Goal: Information Seeking & Learning: Learn about a topic

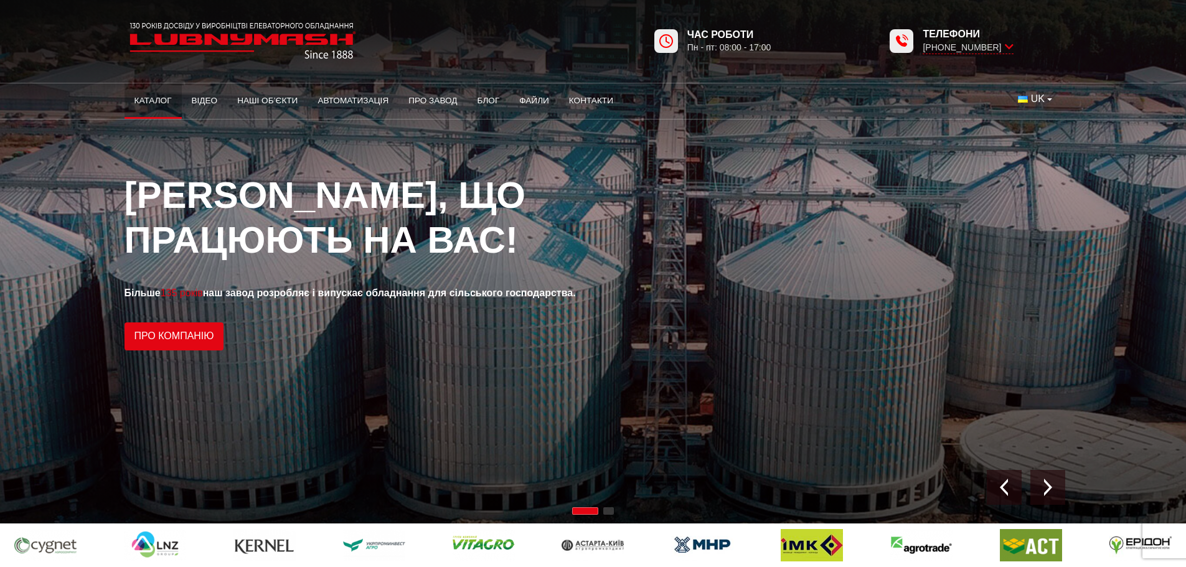
click at [160, 98] on link "Каталог" at bounding box center [153, 100] width 57 height 27
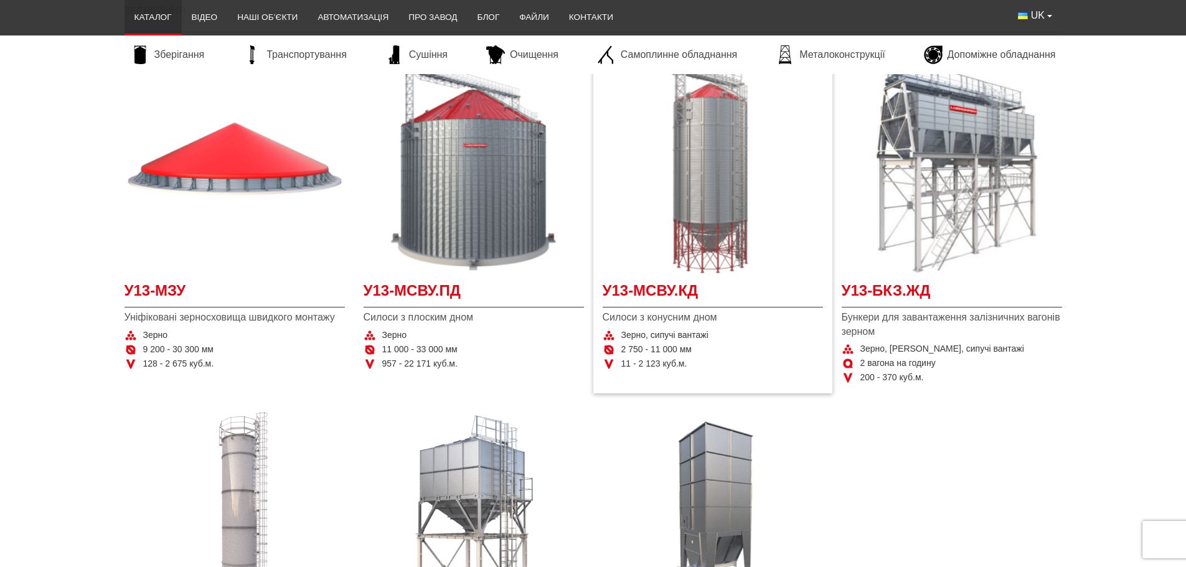
scroll to position [311, 0]
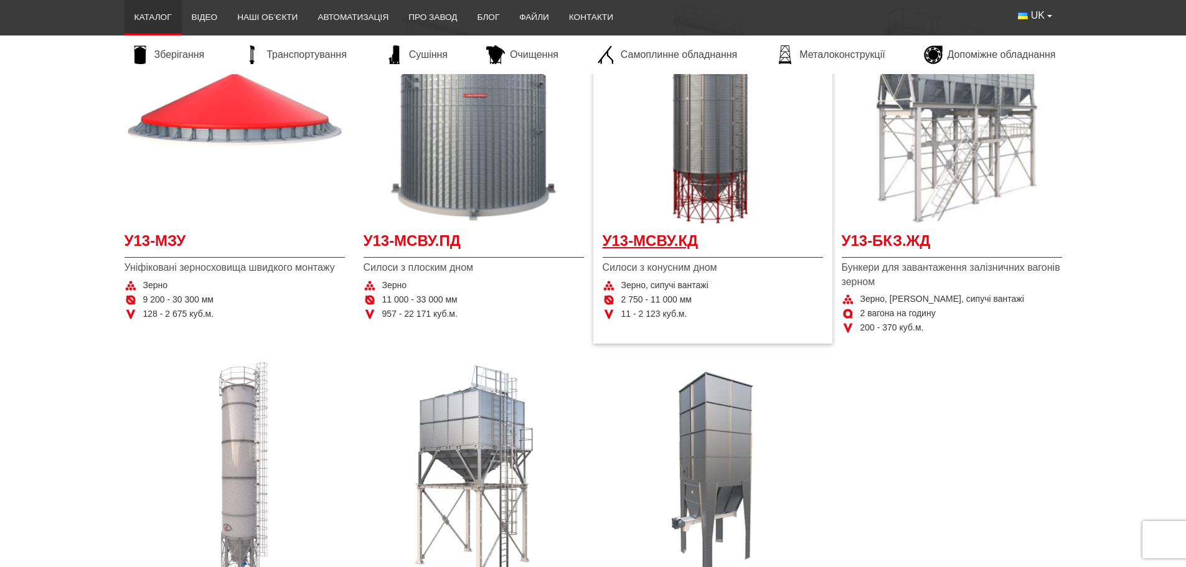
click at [643, 240] on span "У13-МСВУ.КД" at bounding box center [713, 244] width 220 height 28
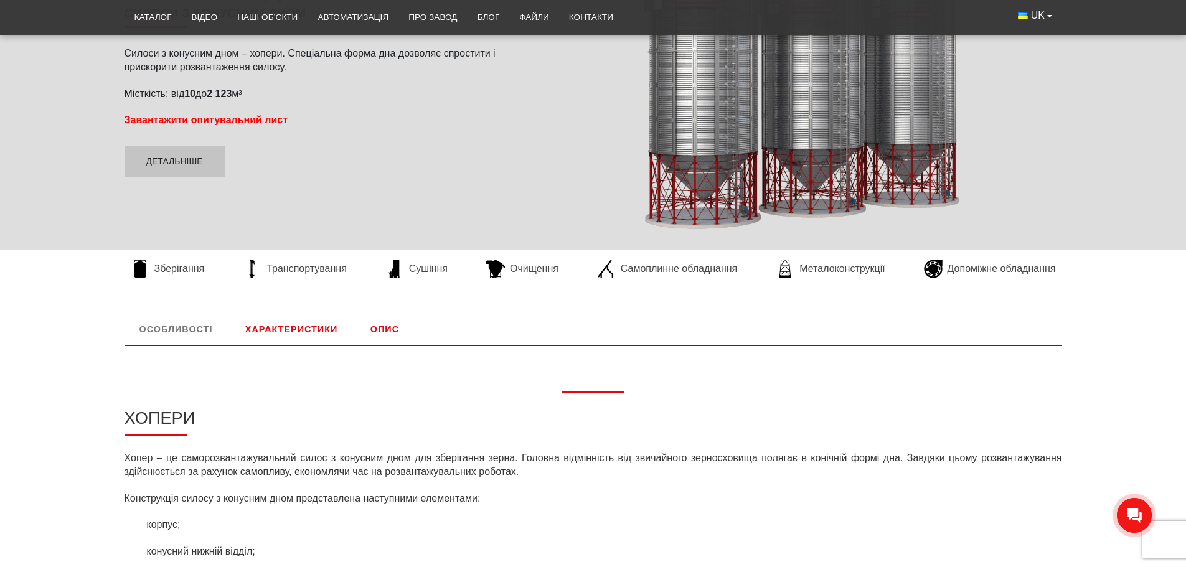
drag, startPoint x: 288, startPoint y: 338, endPoint x: 289, endPoint y: 330, distance: 8.1
click at [288, 338] on link "Характеристики" at bounding box center [291, 329] width 122 height 32
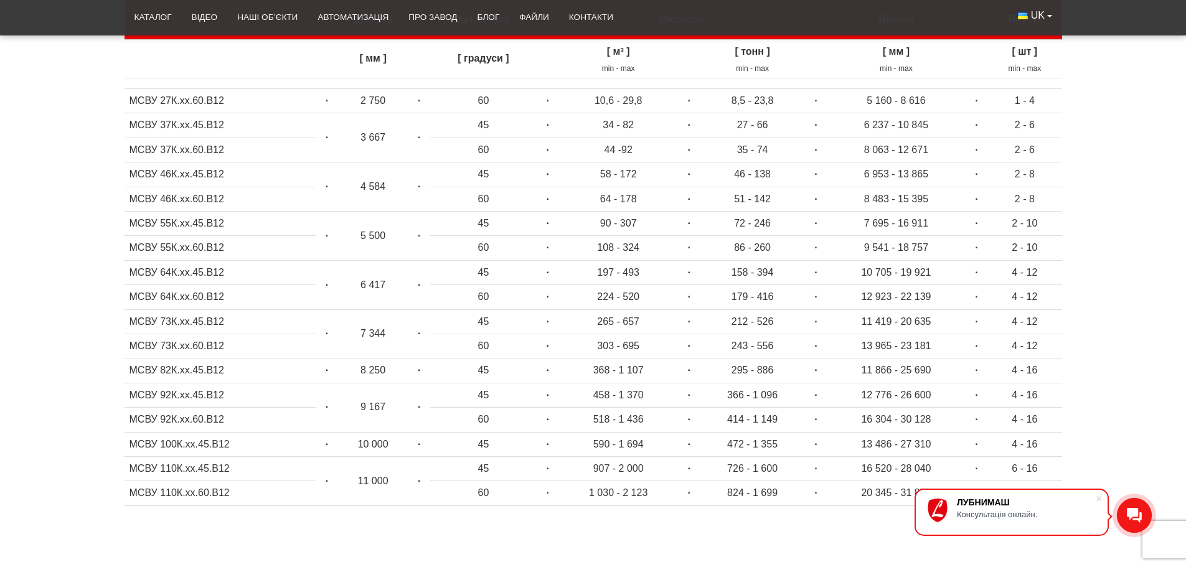
scroll to position [643, 0]
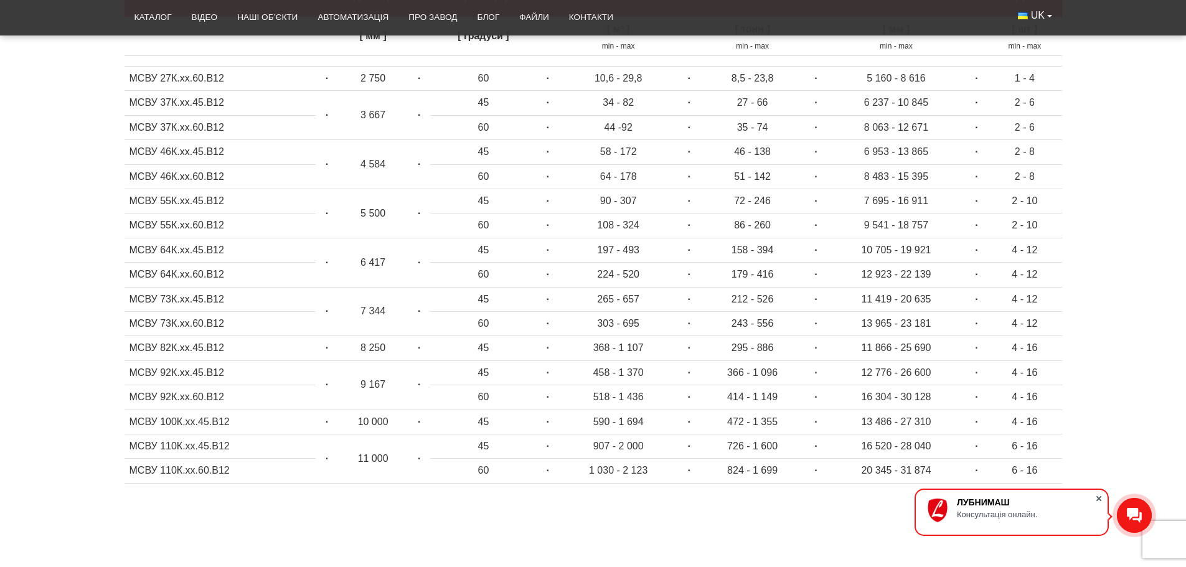
click at [1096, 496] on span at bounding box center [1098, 498] width 12 height 12
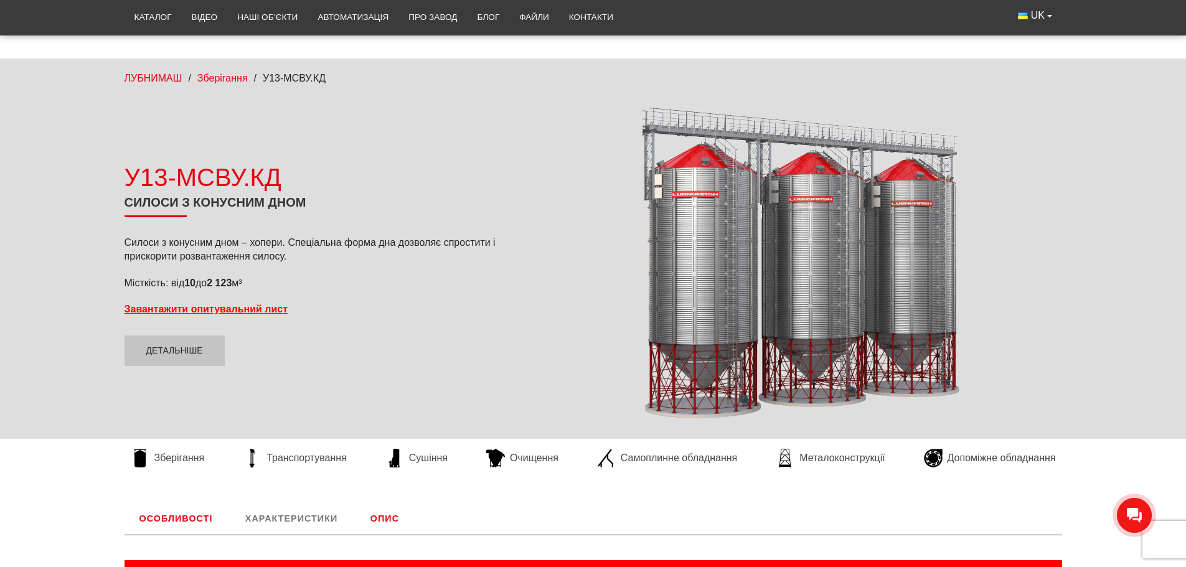
scroll to position [0, 0]
